Goal: Obtain resource: Obtain resource

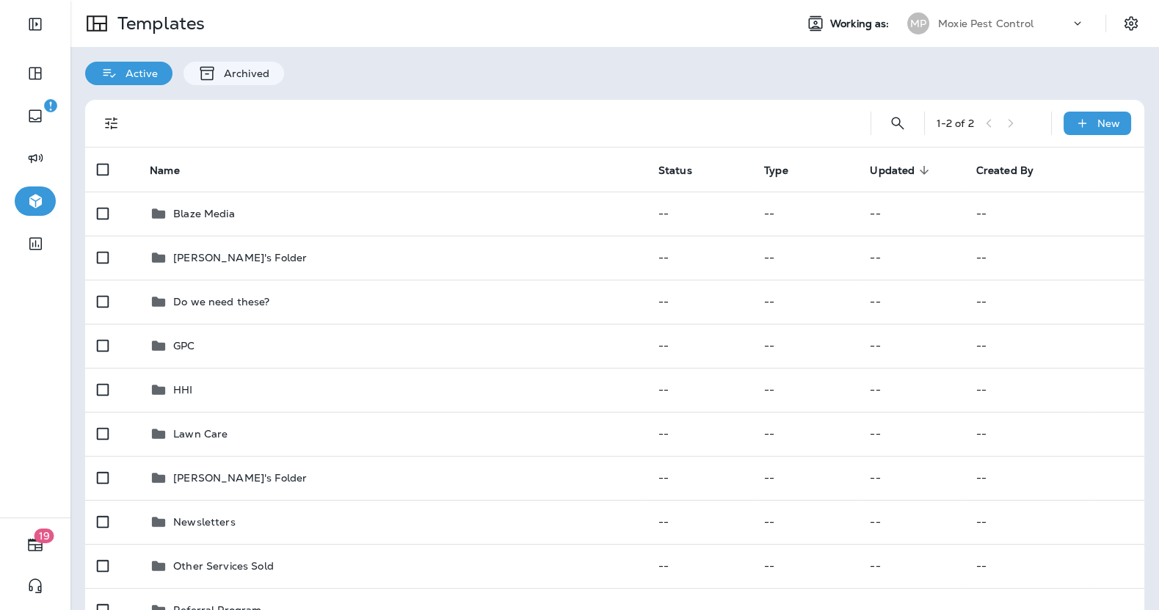
click at [1010, 29] on div "Moxie Pest Control" at bounding box center [1004, 23] width 132 height 22
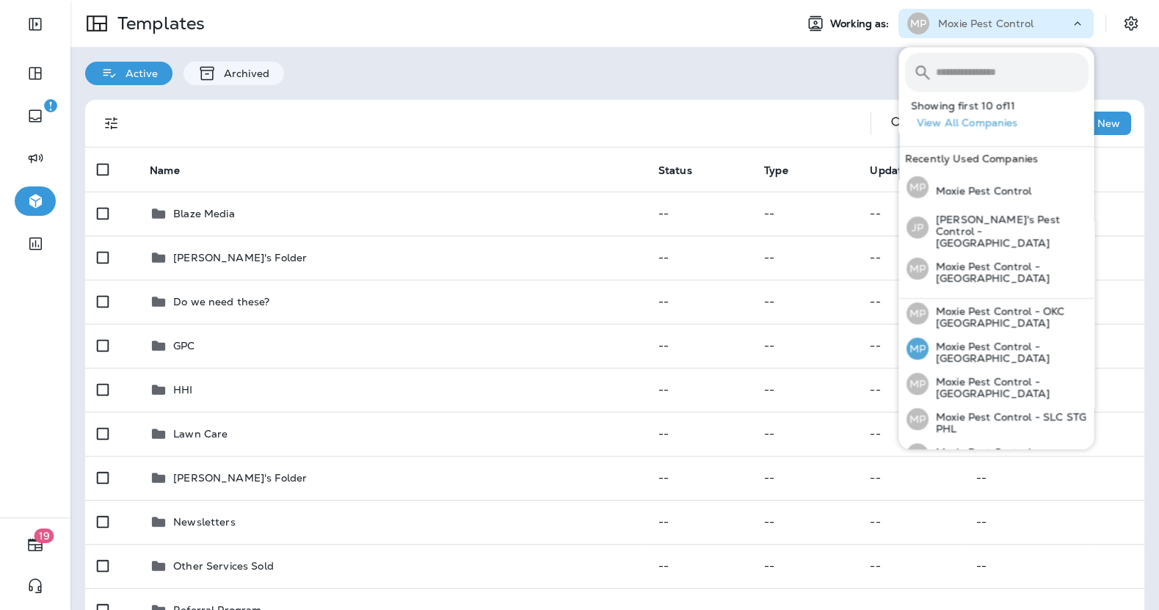
scroll to position [219, 0]
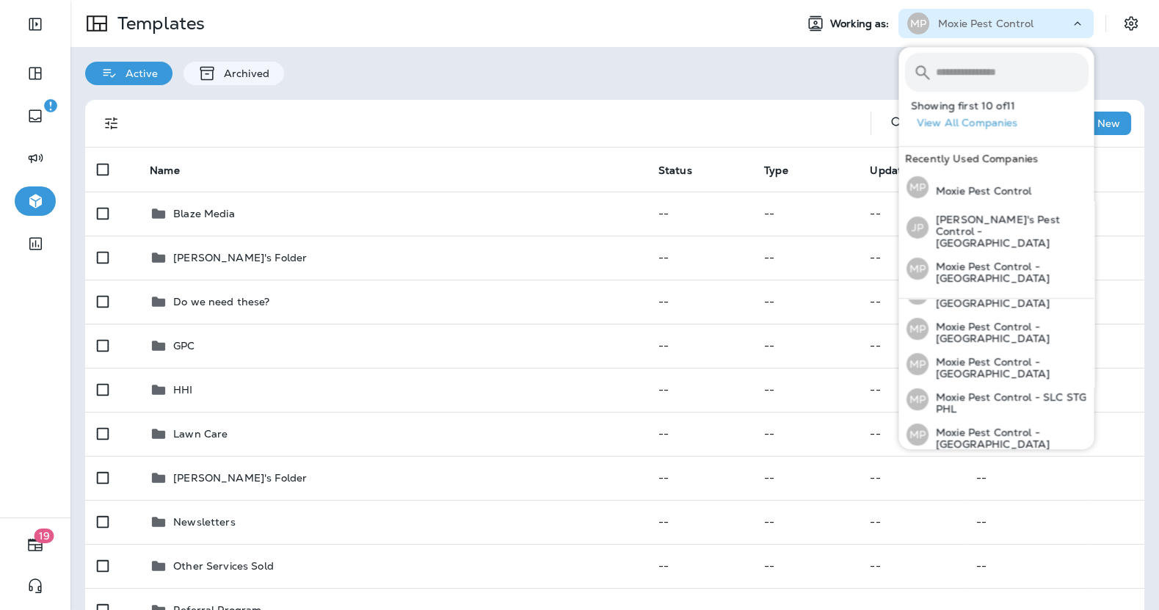
click at [992, 467] on p "Moxie Pest Employee" at bounding box center [985, 473] width 115 height 12
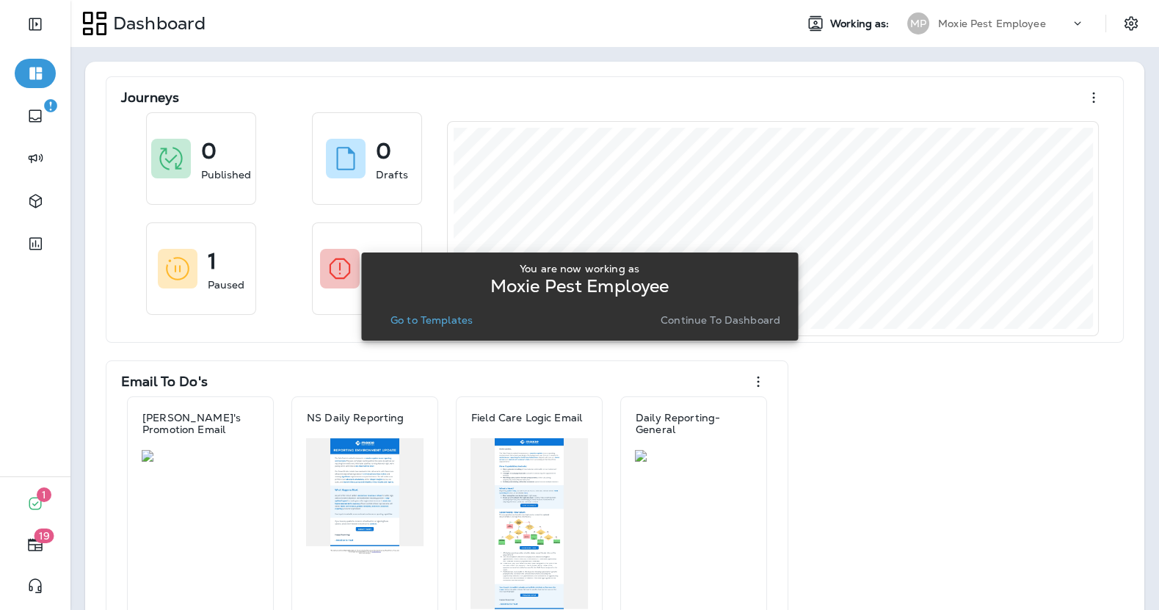
click at [417, 319] on p "Go to Templates" at bounding box center [431, 320] width 82 height 12
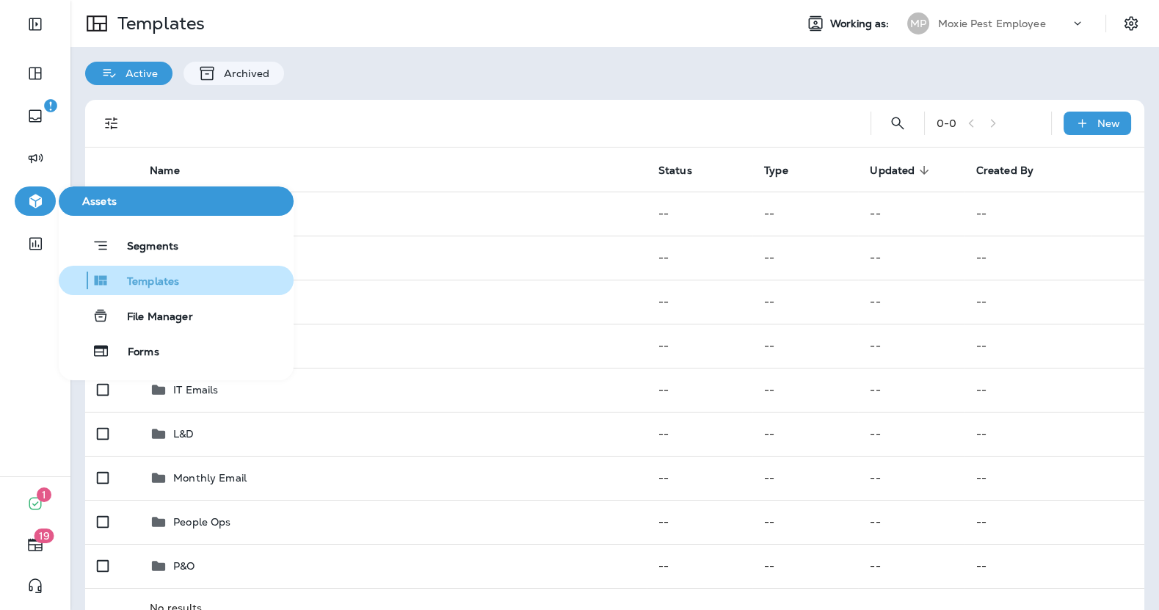
click at [150, 280] on span "Templates" at bounding box center [144, 282] width 70 height 14
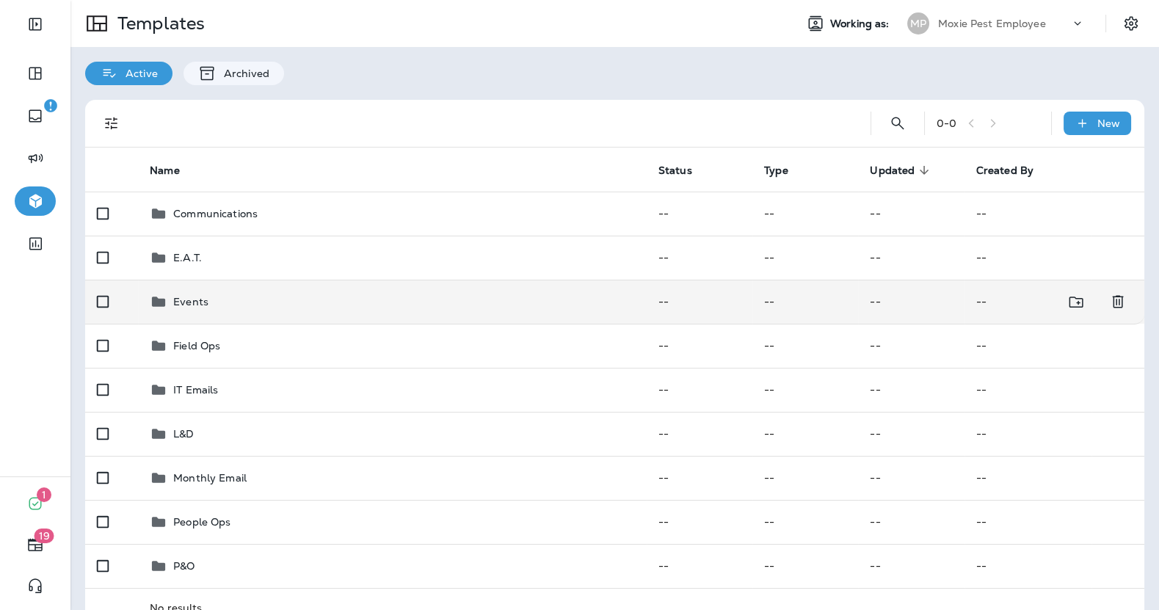
scroll to position [31, 0]
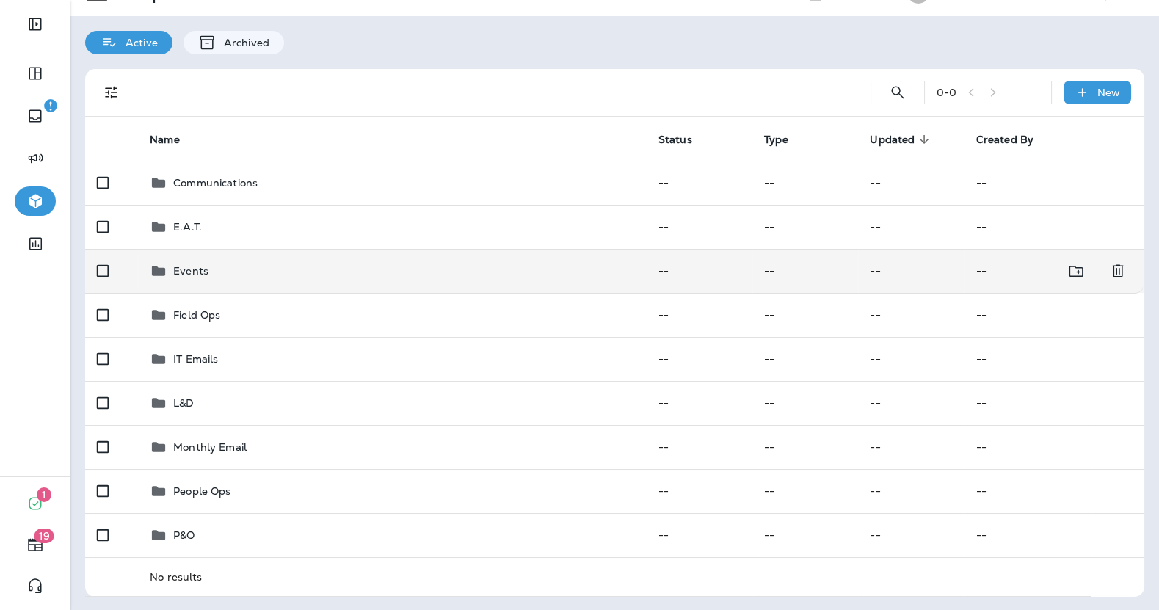
click at [193, 281] on td "Events" at bounding box center [392, 271] width 509 height 44
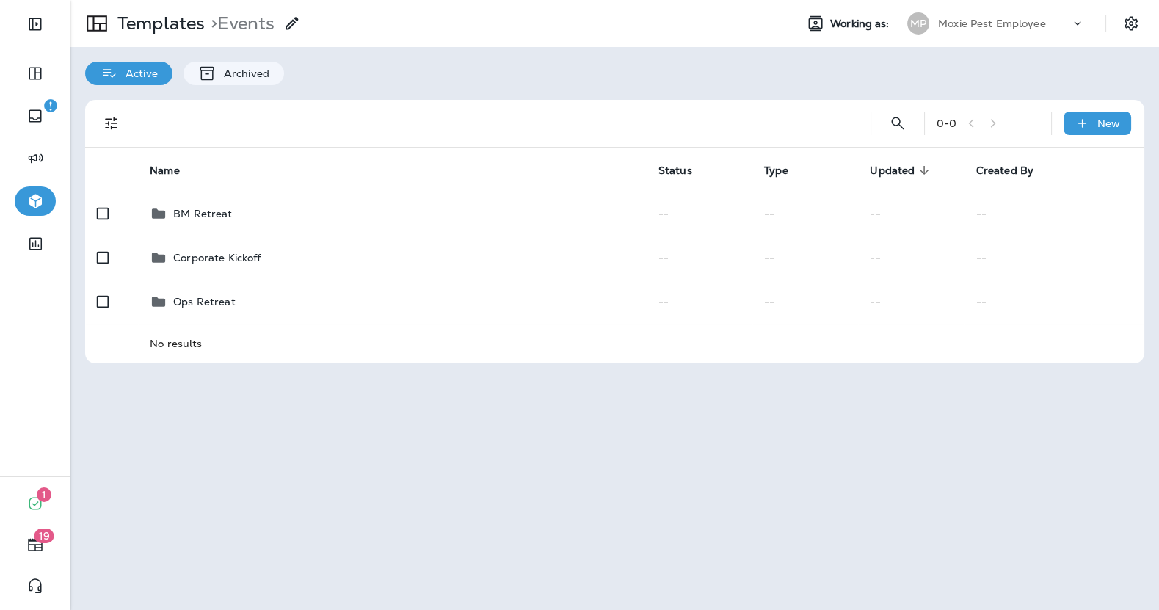
click at [1031, 23] on p "Moxie Pest Employee" at bounding box center [992, 24] width 108 height 12
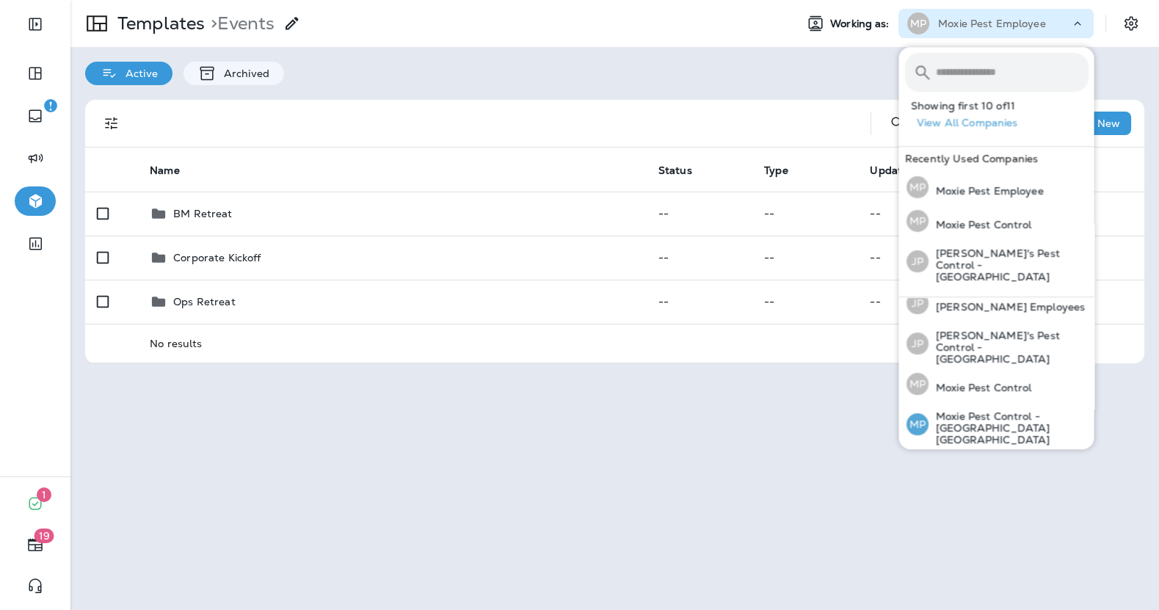
scroll to position [12, 0]
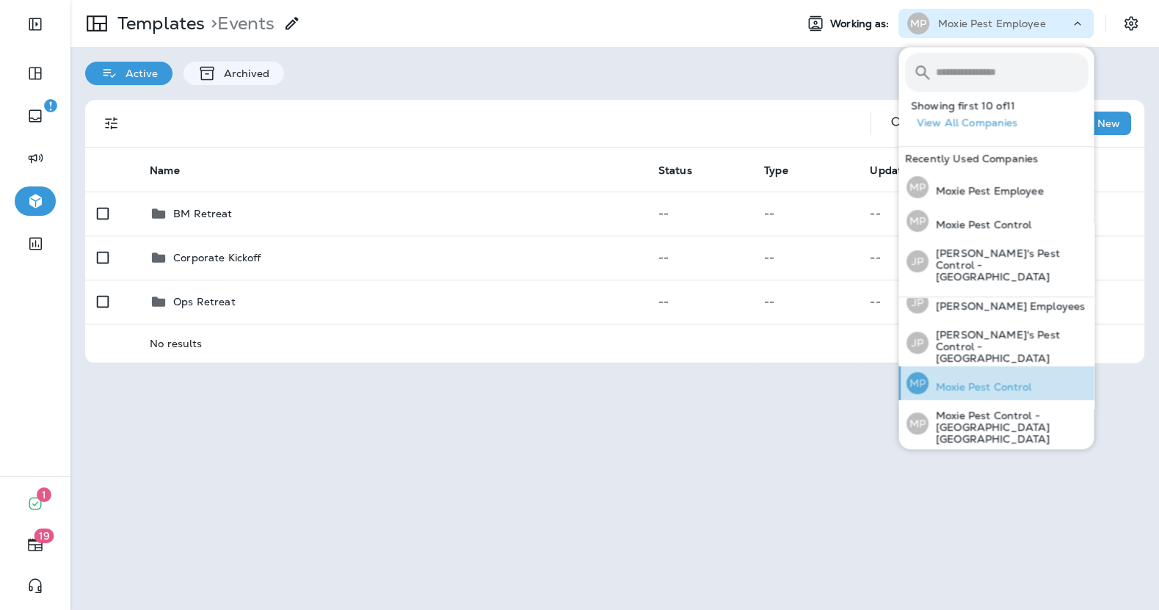
click at [1007, 381] on p "Moxie Pest Control" at bounding box center [979, 387] width 103 height 12
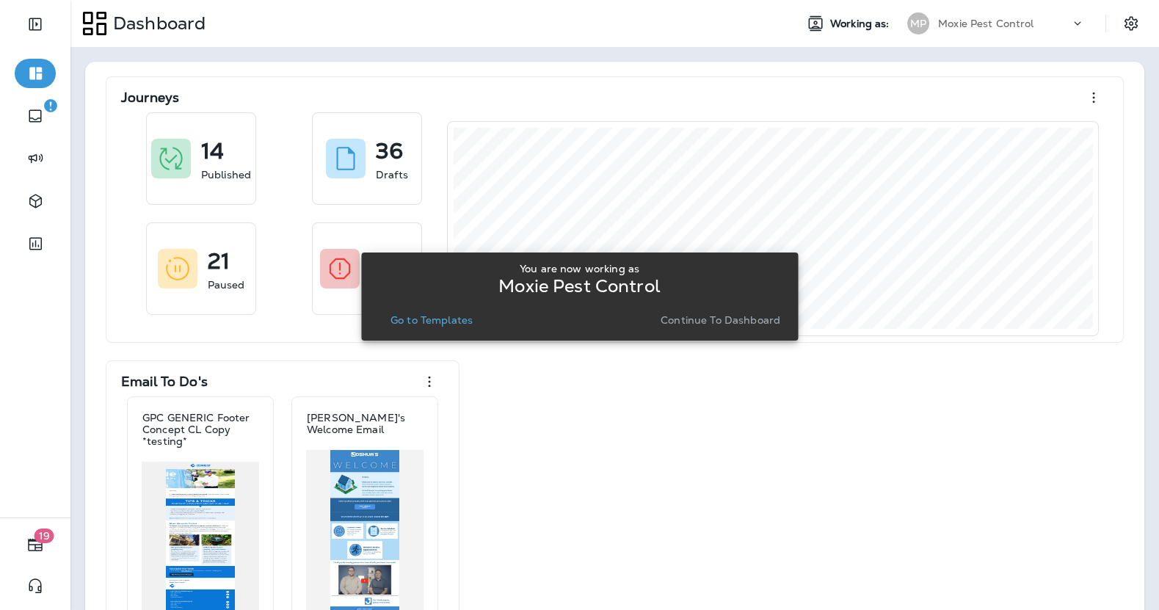
click at [1003, 29] on p "Moxie Pest Control" at bounding box center [986, 24] width 96 height 12
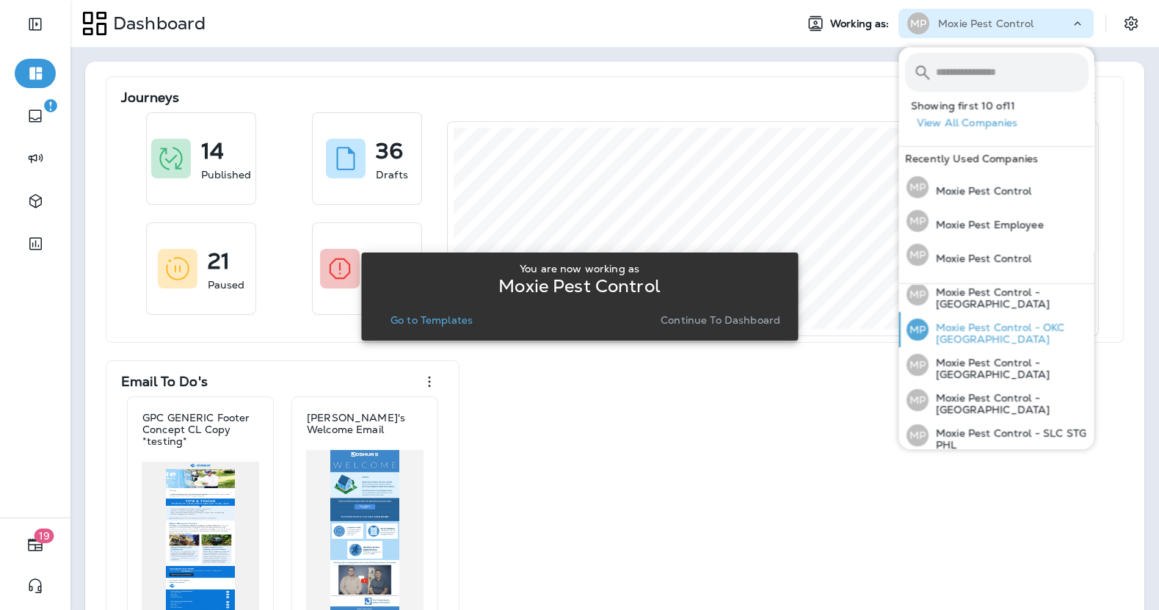
scroll to position [218, 0]
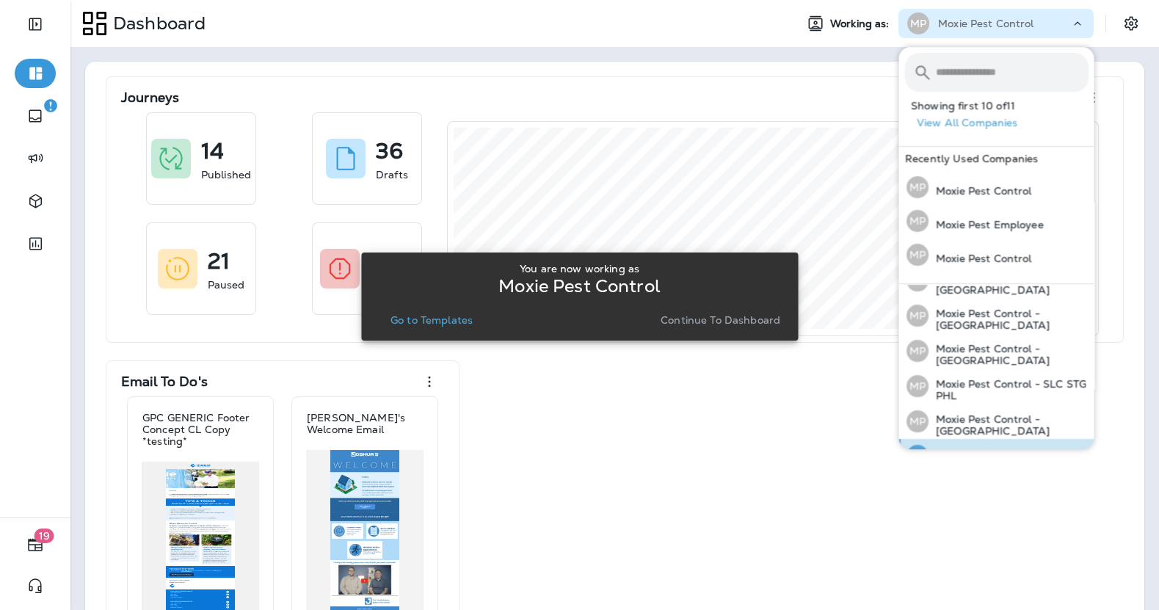
click at [1002, 454] on p "Moxie Pest Employee" at bounding box center [985, 460] width 115 height 12
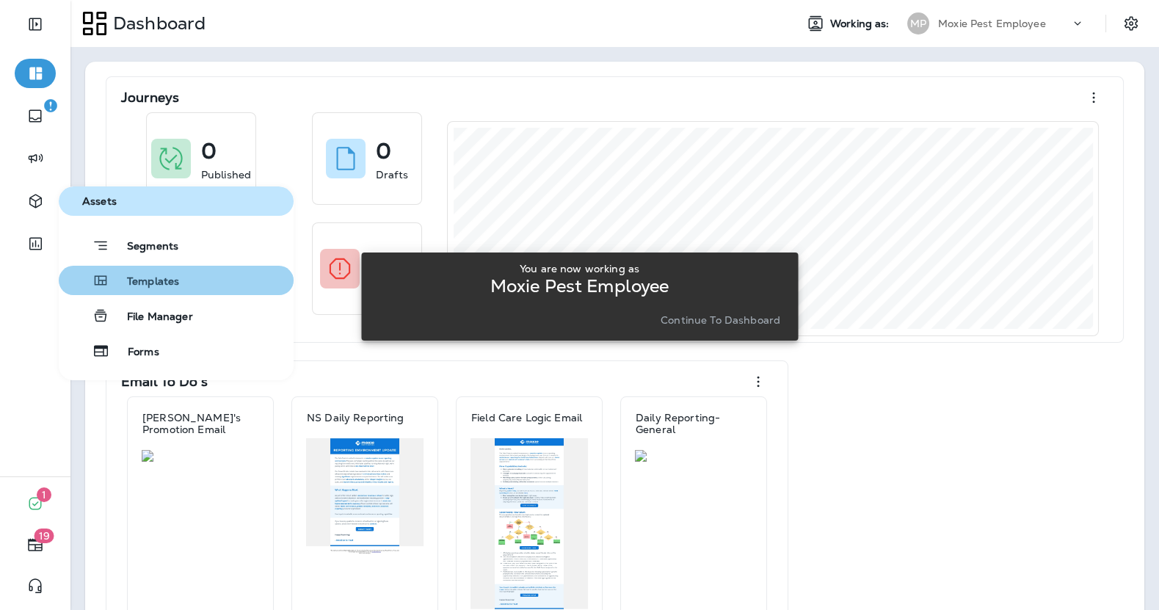
click at [154, 282] on span "Templates" at bounding box center [144, 282] width 70 height 14
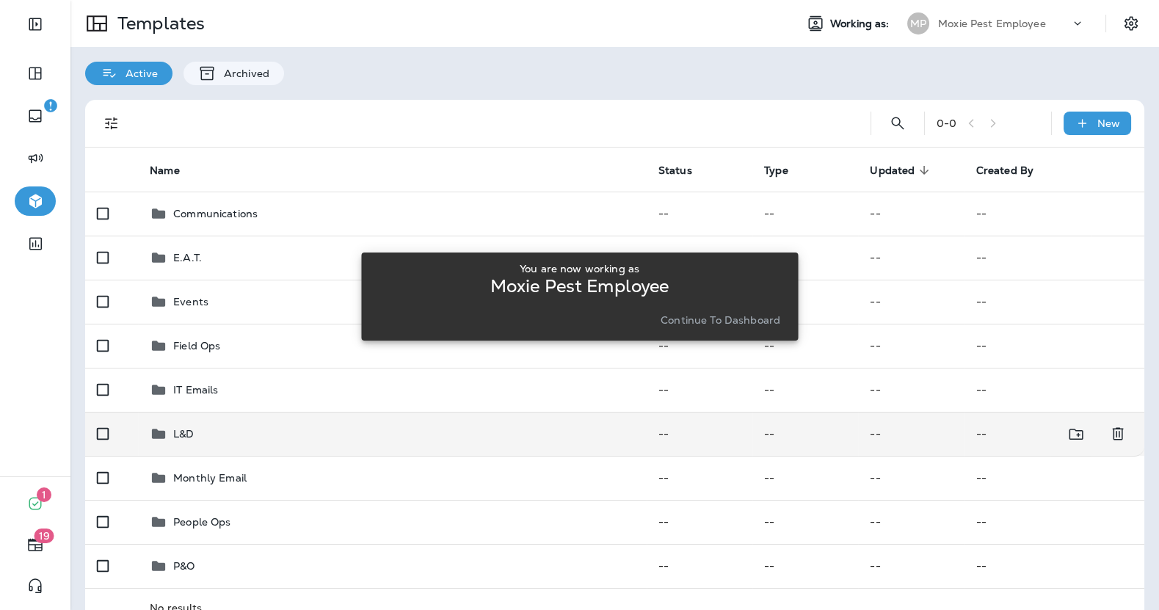
scroll to position [31, 0]
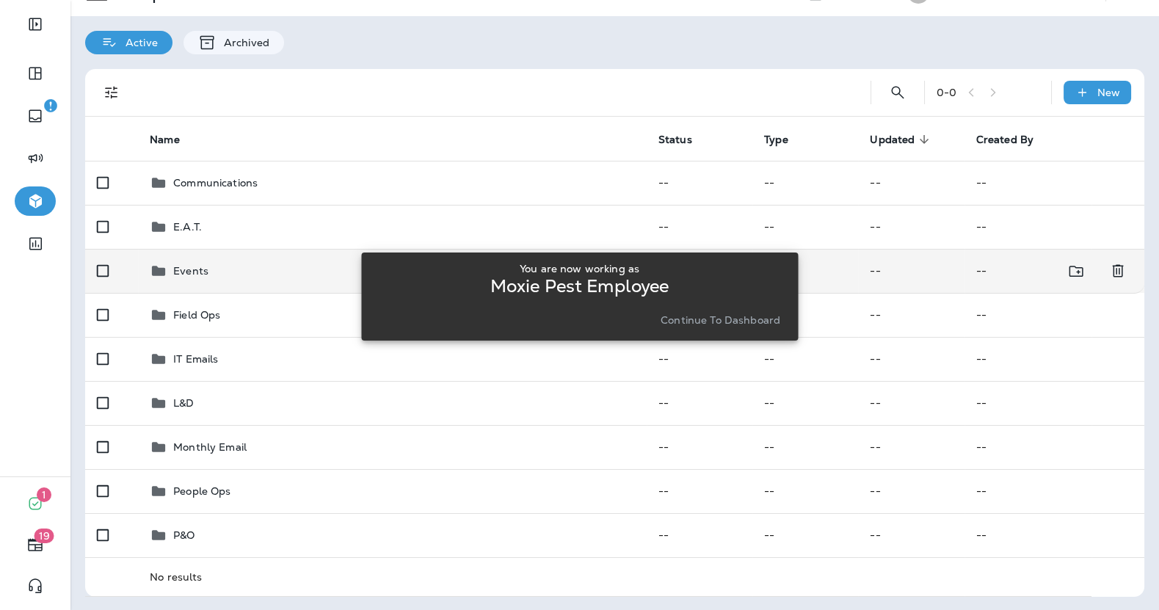
click at [188, 278] on div "Events" at bounding box center [190, 271] width 35 height 18
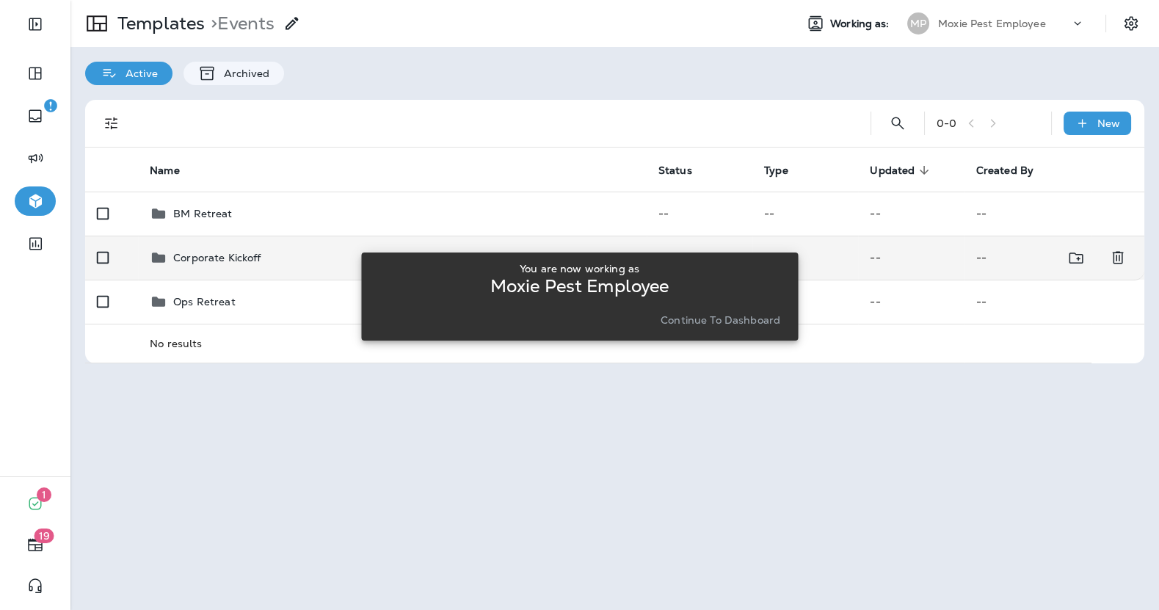
click at [206, 252] on p "Corporate Kickoff" at bounding box center [216, 258] width 87 height 12
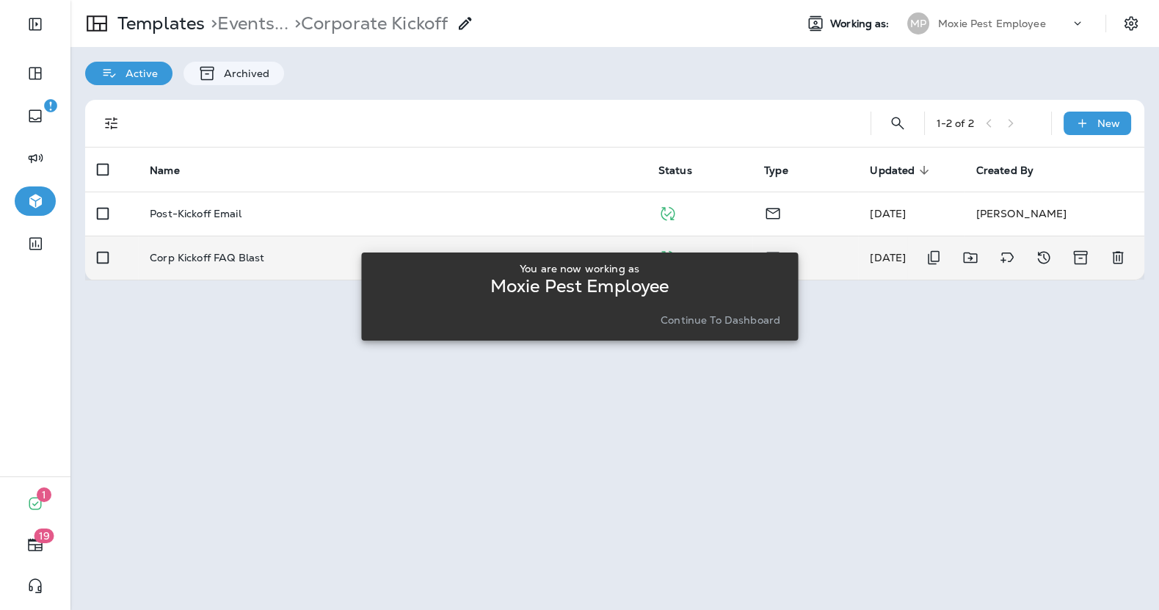
click at [217, 258] on p "Corp Kickoff FAQ Blast" at bounding box center [207, 258] width 115 height 12
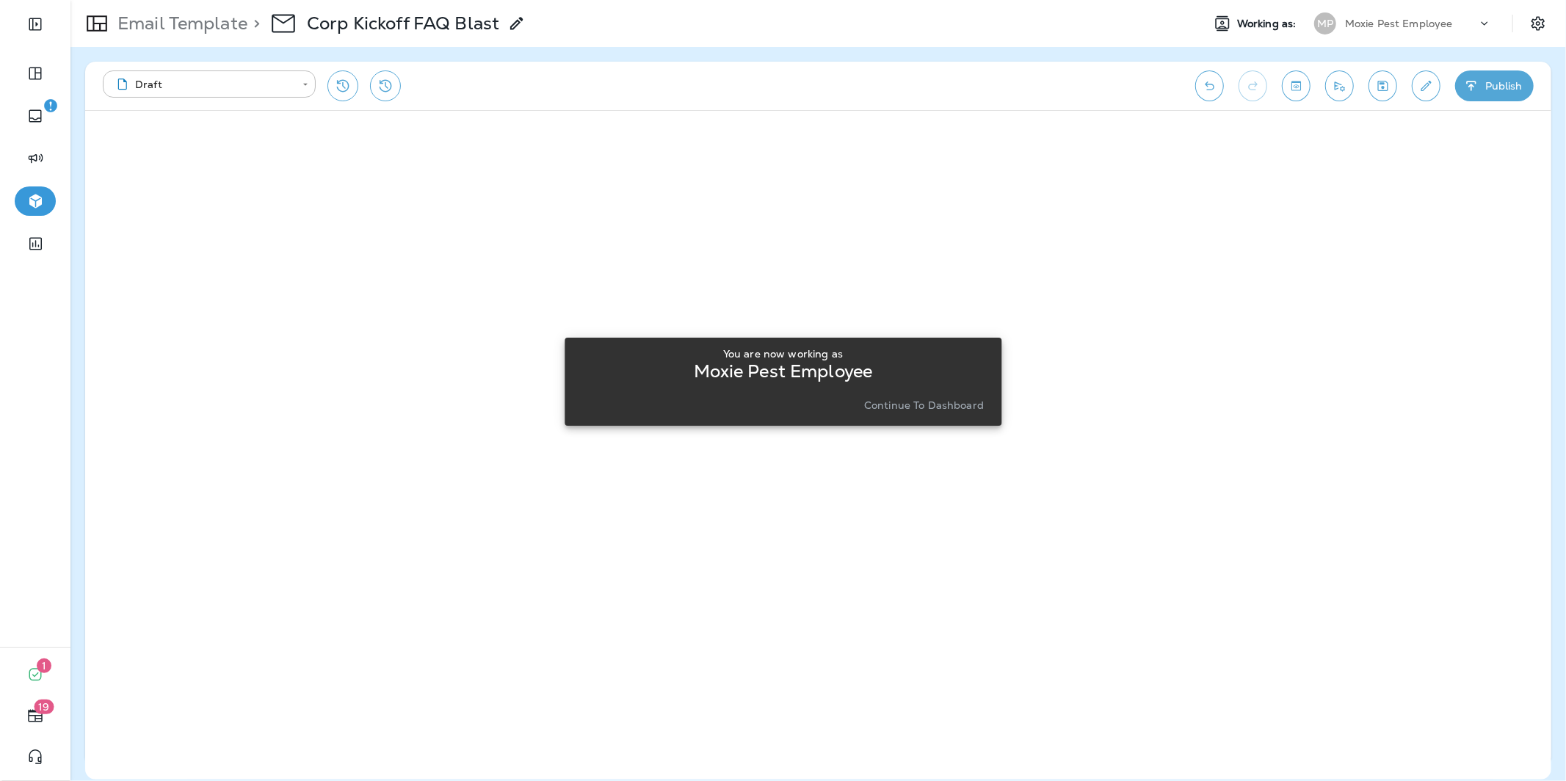
click at [915, 410] on p "Continue to Dashboard" at bounding box center [924, 405] width 120 height 12
